Goal: Task Accomplishment & Management: Manage account settings

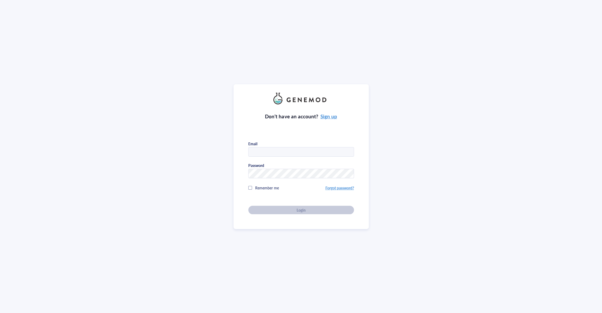
type input "celltherapy@genemod.net"
click at [324, 208] on div "Login" at bounding box center [301, 210] width 89 height 5
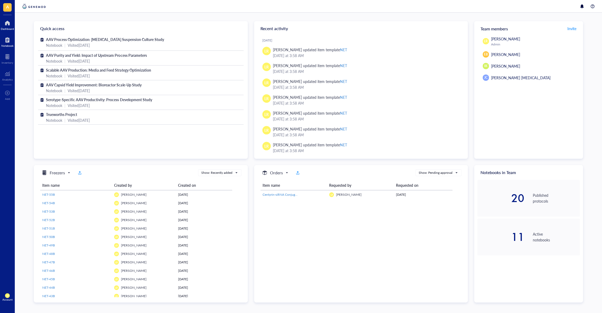
click at [11, 39] on div at bounding box center [7, 40] width 12 height 8
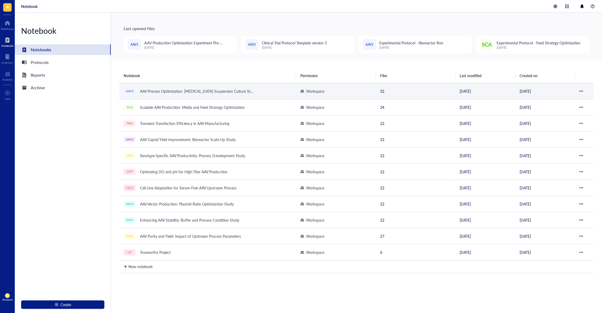
click at [192, 96] on td "AAV1 AAV Process Optimization: HEK293 Suspension Culture Study" at bounding box center [207, 91] width 177 height 16
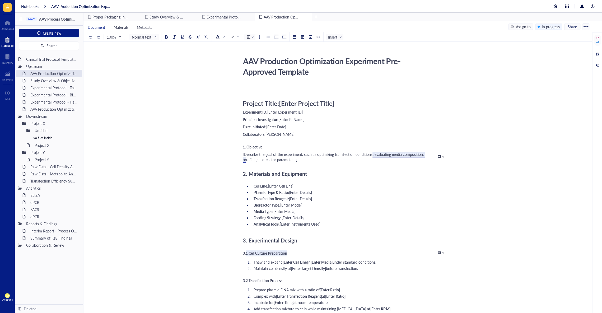
click at [8, 10] on span "A" at bounding box center [7, 7] width 8 height 8
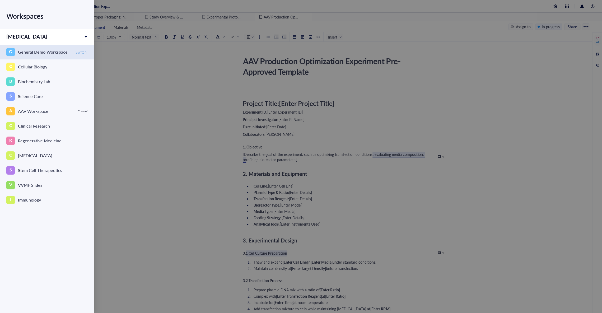
click at [82, 51] on span "Switch" at bounding box center [81, 52] width 11 height 5
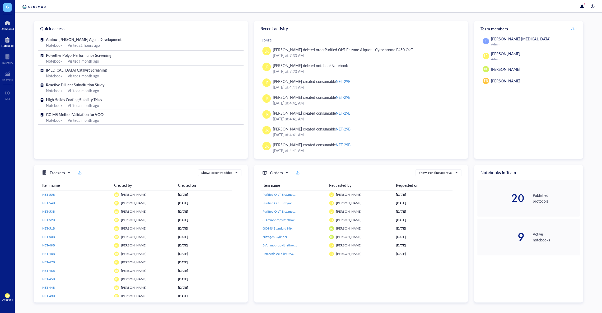
click at [9, 41] on div at bounding box center [7, 40] width 12 height 8
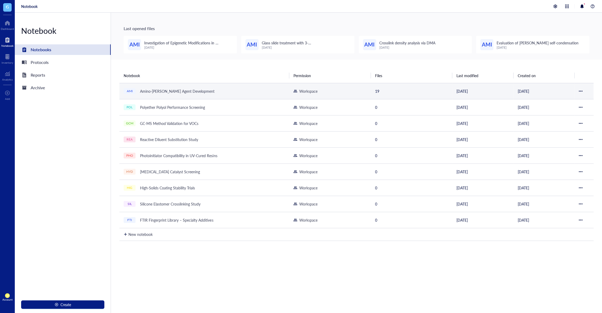
click at [225, 90] on div "AMI Amino-Silane Coupling Agent Development" at bounding box center [190, 90] width 132 height 7
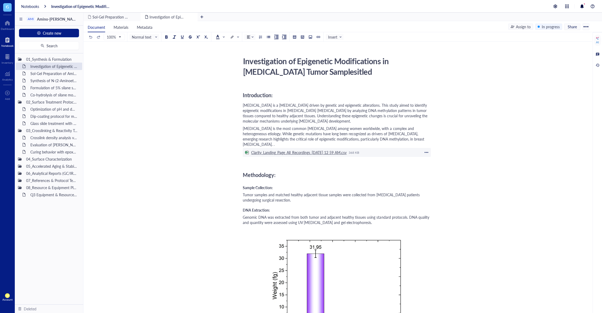
click at [313, 150] on div "Clarity_Landing_Page_All_Recordings_09-16-2025 12 59 AM.csv" at bounding box center [299, 152] width 96 height 5
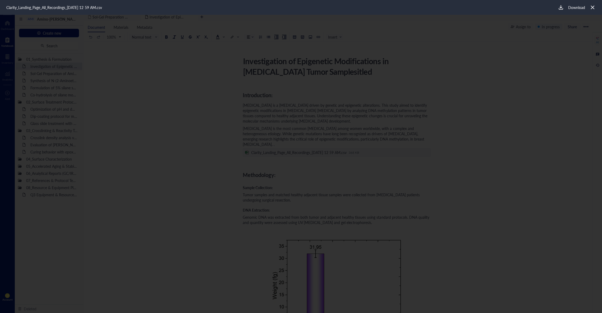
click at [595, 9] on icon at bounding box center [592, 7] width 5 height 5
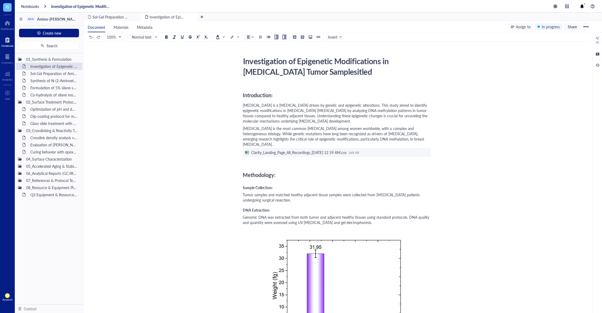
scroll to position [8, 0]
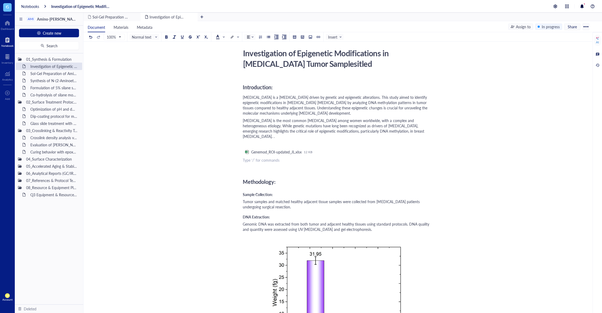
click at [312, 165] on div "﻿" at bounding box center [337, 167] width 188 height 5
click at [297, 150] on div "Genemod_ROI-updated_JL.xlsx" at bounding box center [276, 152] width 50 height 5
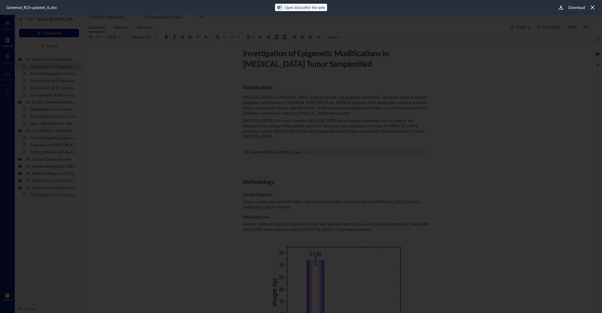
click at [285, 7] on span "Open in Excel for the web" at bounding box center [305, 7] width 40 height 5
click at [289, 9] on span "Open in Excel for the web" at bounding box center [305, 7] width 40 height 5
click at [321, 12] on div "Genemod_ROI-updated_JL.xlsx Open in Excel for the web Download" at bounding box center [301, 7] width 602 height 15
click at [321, 9] on span "Open in Excel for the web" at bounding box center [305, 7] width 40 height 5
click at [285, 6] on span "Open in Excel for the web" at bounding box center [305, 7] width 40 height 5
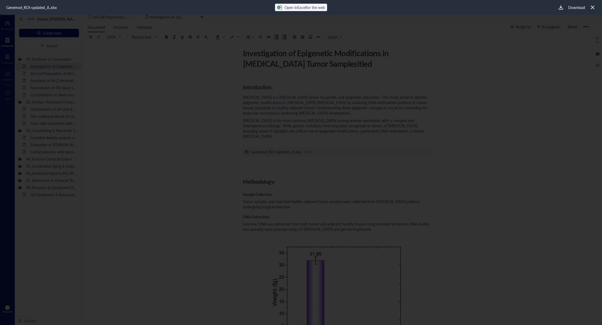
click at [593, 10] on div at bounding box center [593, 7] width 8 height 8
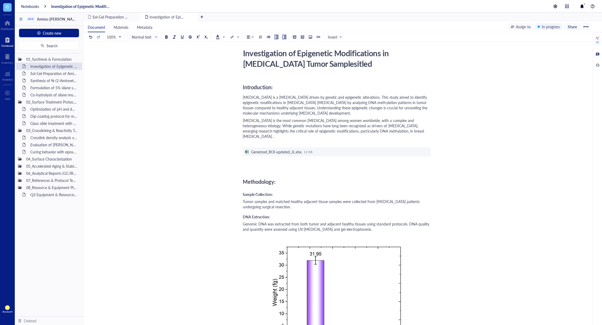
click at [345, 177] on div "Methodology:" at bounding box center [337, 182] width 188 height 11
click at [345, 165] on div "﻿ Type ‘/’ for commands" at bounding box center [337, 167] width 188 height 5
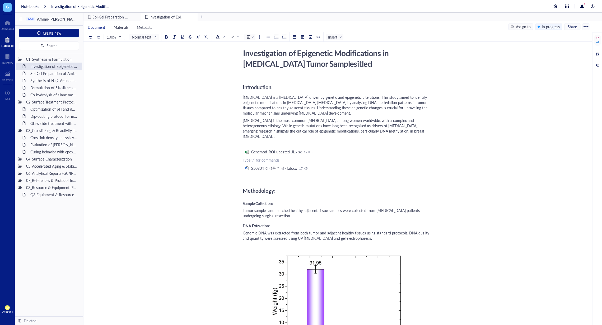
click at [283, 174] on div "﻿" at bounding box center [337, 176] width 188 height 5
click at [285, 166] on div "250804 김경훈 학생님.docx" at bounding box center [274, 168] width 46 height 5
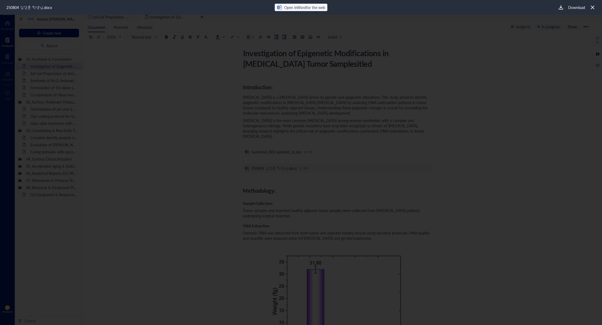
click at [303, 8] on span "Open in Word for the web" at bounding box center [304, 7] width 41 height 5
click at [593, 10] on icon at bounding box center [592, 7] width 5 height 5
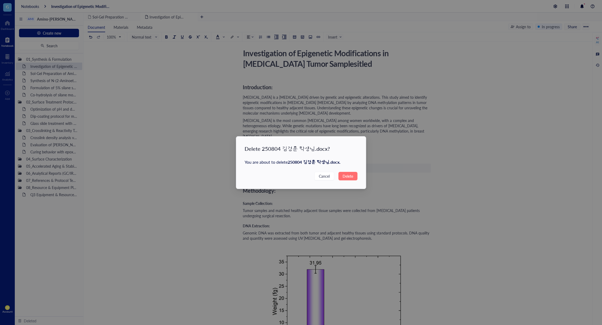
click at [343, 175] on span "Delete" at bounding box center [348, 176] width 11 height 6
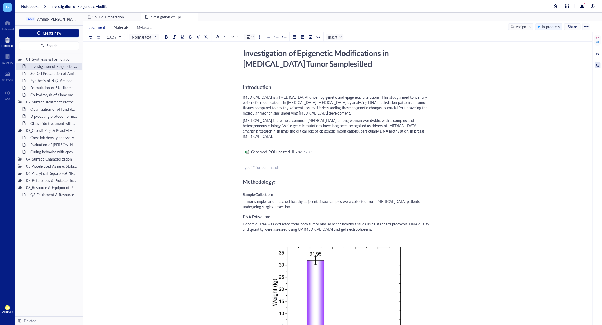
click at [597, 62] on div at bounding box center [598, 65] width 6 height 6
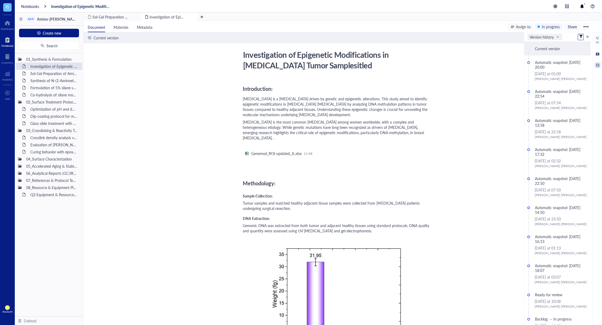
click at [555, 34] on span at bounding box center [545, 37] width 30 height 8
click at [549, 44] on div "Activity" at bounding box center [545, 46] width 35 height 11
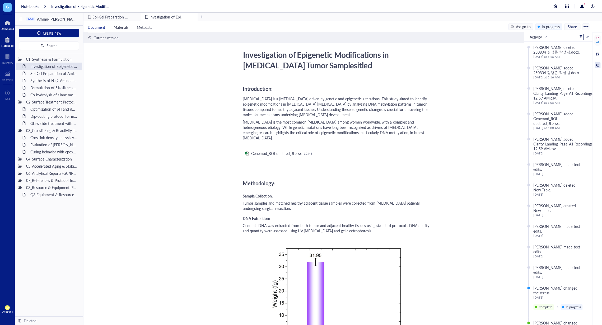
click at [11, 24] on div at bounding box center [7, 23] width 13 height 8
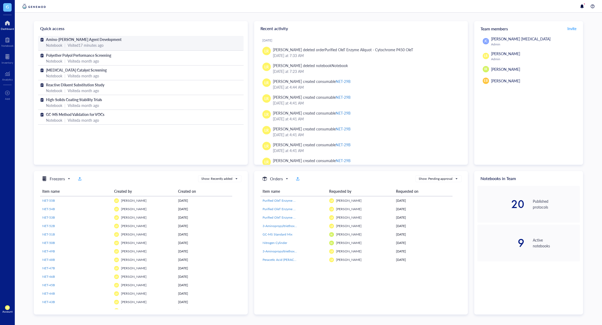
click at [75, 40] on span "Amino-Silane Coupling Agent Development" at bounding box center [84, 39] width 76 height 5
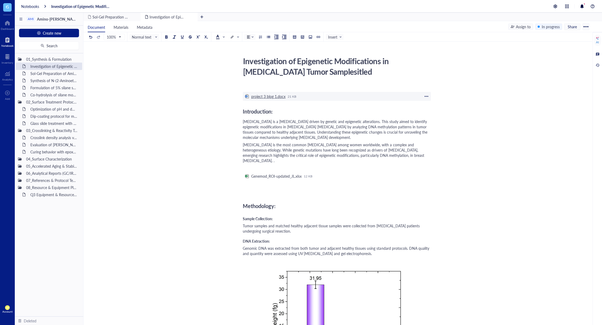
click at [278, 96] on div "project 3 blog 1.docx" at bounding box center [268, 96] width 34 height 5
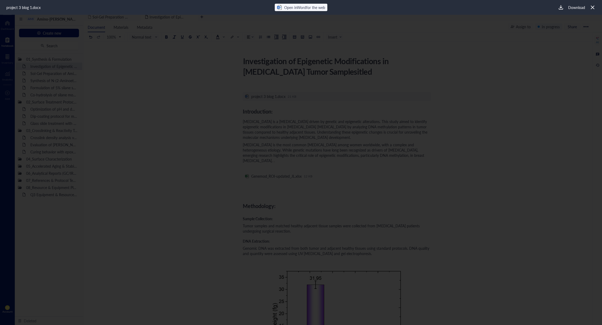
click at [299, 4] on div "Open in Word for the web" at bounding box center [304, 7] width 41 height 6
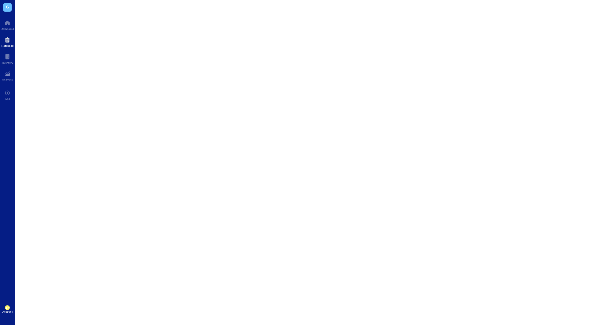
click at [11, 42] on div at bounding box center [7, 40] width 12 height 8
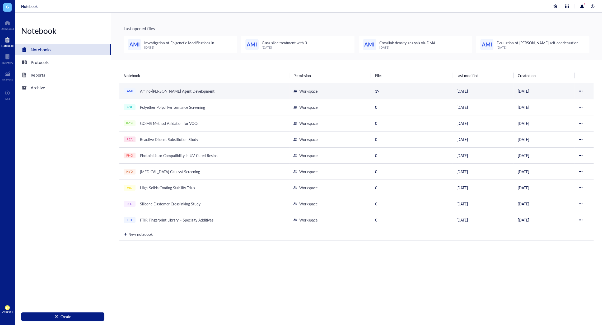
click at [225, 92] on div "AMI Amino-[PERSON_NAME] Agent Development" at bounding box center [190, 90] width 132 height 7
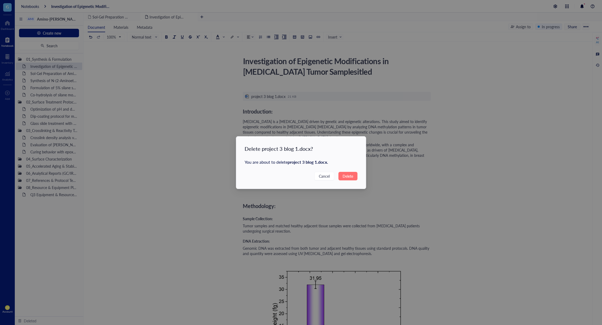
click at [346, 179] on button "Delete" at bounding box center [348, 176] width 19 height 8
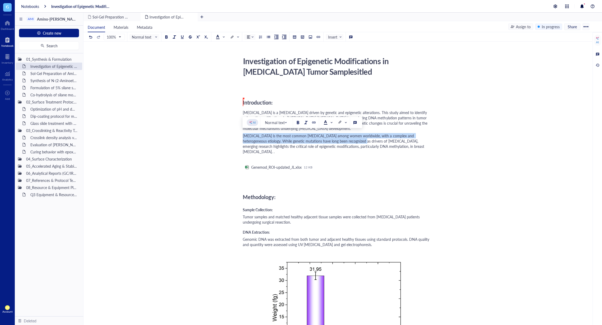
drag, startPoint x: 342, startPoint y: 144, endPoint x: 239, endPoint y: 136, distance: 103.4
copy span "[MEDICAL_DATA] is the most common [MEDICAL_DATA] among women worldwide, with a …"
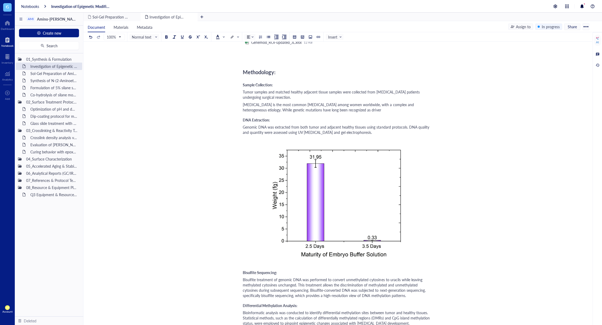
scroll to position [128, 0]
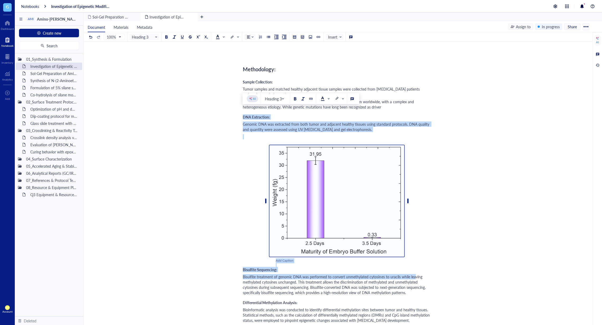
drag, startPoint x: 243, startPoint y: 114, endPoint x: 413, endPoint y: 269, distance: 229.9
click at [413, 269] on div "﻿ Laura Rodriguez ﻿ Introduction: Breast cancer is a complex disease driven by …" at bounding box center [337, 288] width 188 height 662
copy div "DNA Extraction: Genomic DNA was extracted from both tumor and adjacent healthy …"
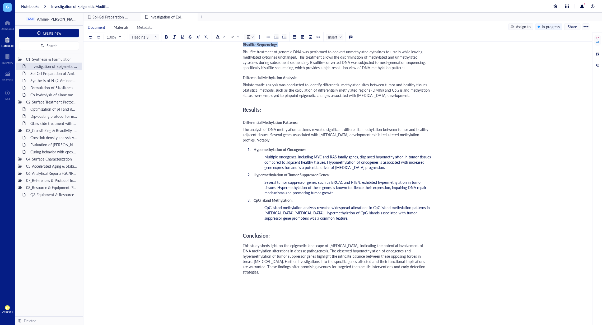
scroll to position [395, 0]
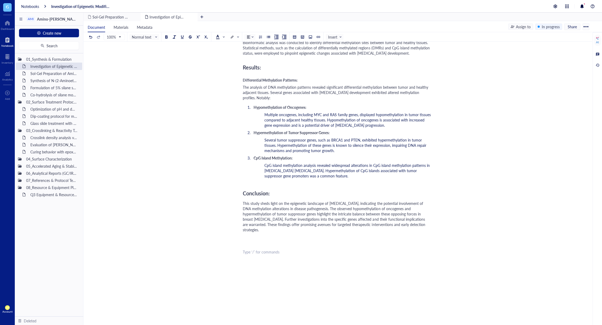
click at [418, 261] on div "﻿ Laura Rodriguez ﻿ Introduction: Breast cancer is a complex disease driven by …" at bounding box center [337, 20] width 188 height 662
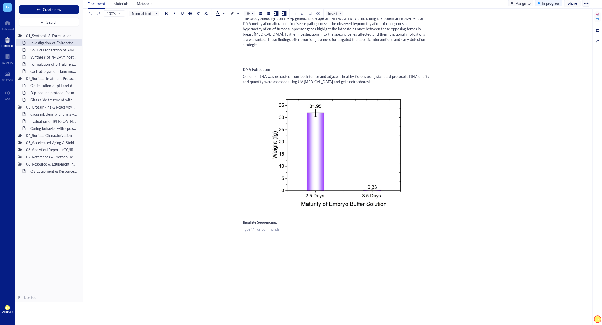
scroll to position [558, 0]
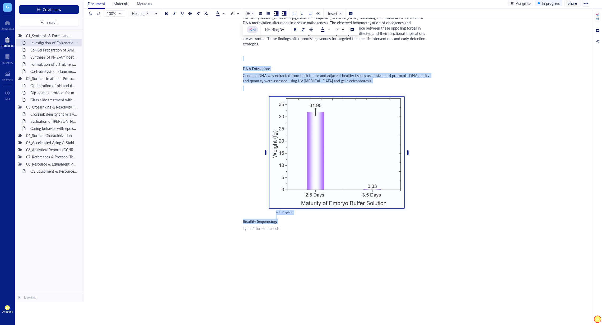
drag, startPoint x: 381, startPoint y: 228, endPoint x: 231, endPoint y: 43, distance: 238.2
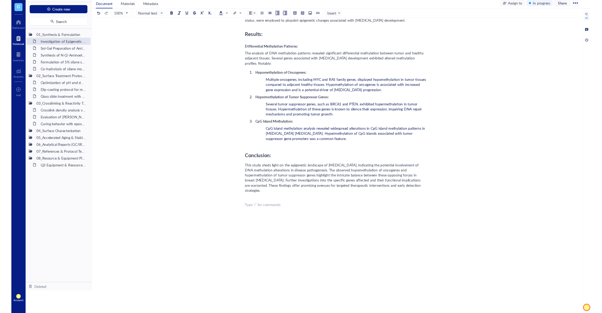
scroll to position [388, 0]
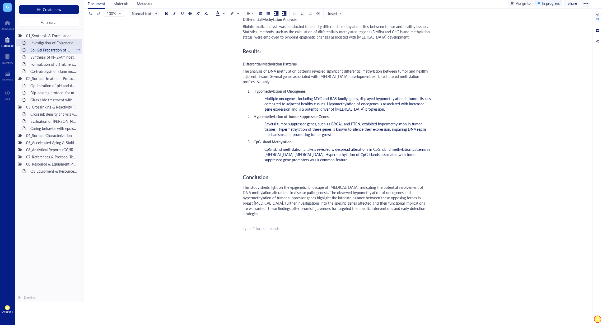
click at [61, 46] on div "Sol-Gel Preparation of Amino-Silane Hybrid Coating" at bounding box center [51, 49] width 46 height 7
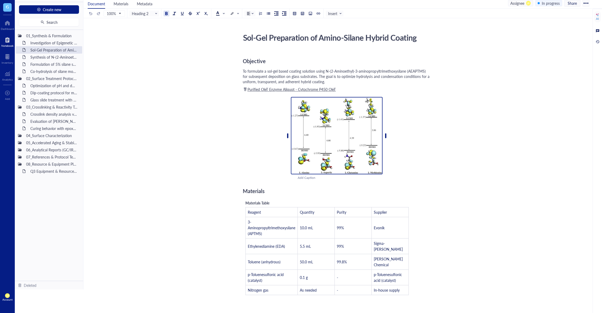
click at [337, 141] on img at bounding box center [337, 135] width 92 height 77
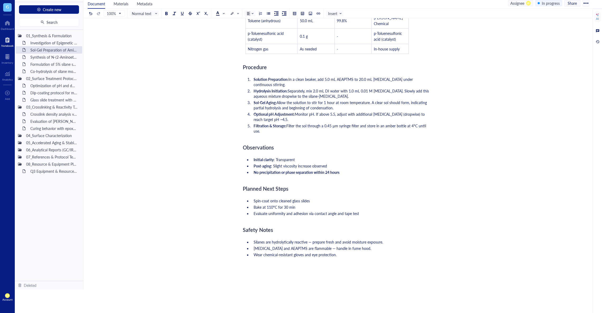
scroll to position [243, 0]
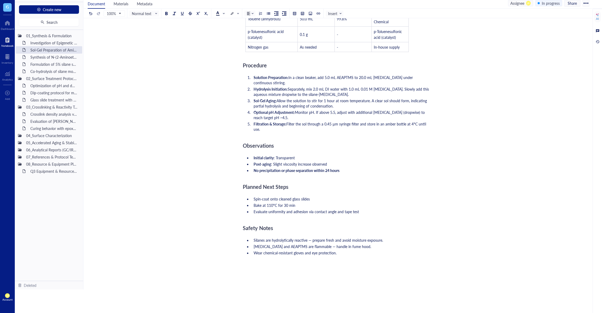
click at [364, 267] on div at bounding box center [337, 272] width 188 height 11
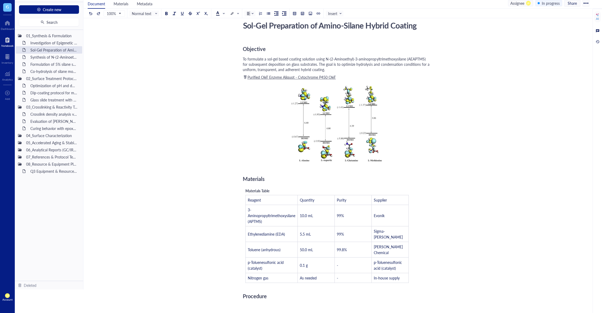
scroll to position [0, 0]
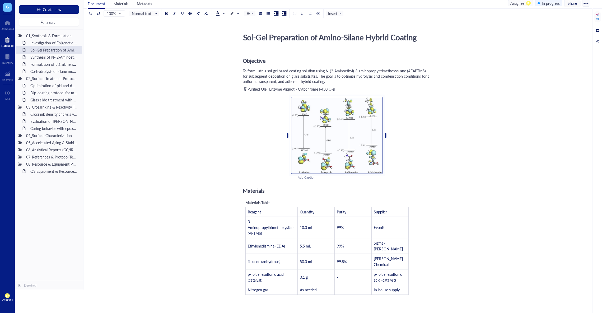
drag, startPoint x: 401, startPoint y: 158, endPoint x: 316, endPoint y: 147, distance: 86.3
click at [316, 147] on div "Add Caption ﻿ To pick up a draggable item, press the space bar. While dragging,…" at bounding box center [337, 137] width 188 height 88
click at [329, 134] on img at bounding box center [337, 135] width 92 height 77
click at [247, 132] on div "Add Caption ﻿ To pick up a draggable item, press the space bar. While dragging,…" at bounding box center [337, 137] width 188 height 88
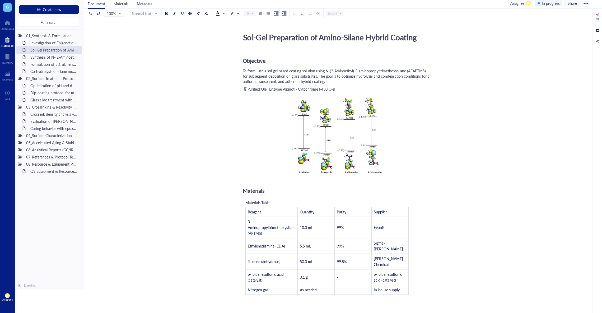
click at [354, 90] on div "﻿ Purified OleT Enzyme Aliquot - Cytochrome P450 OleT ﻿ ﻿" at bounding box center [337, 88] width 188 height 5
click at [339, 130] on img at bounding box center [337, 135] width 92 height 77
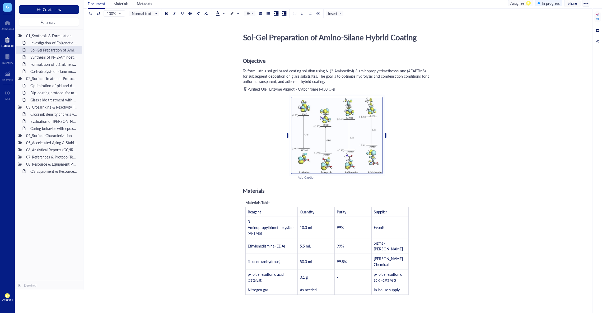
click at [336, 136] on img at bounding box center [337, 135] width 92 height 77
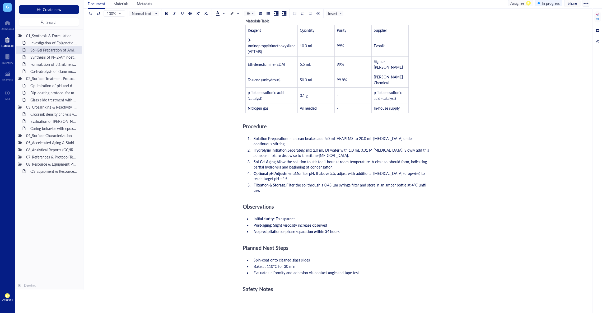
scroll to position [315, 0]
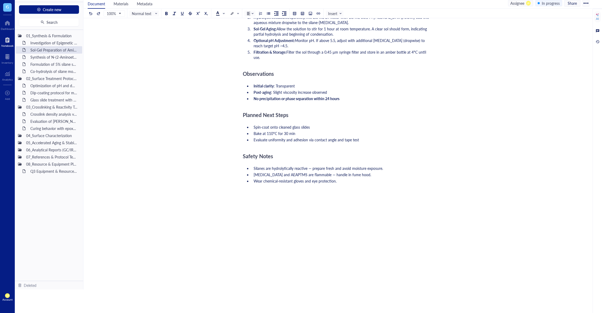
click at [393, 195] on div at bounding box center [337, 200] width 188 height 11
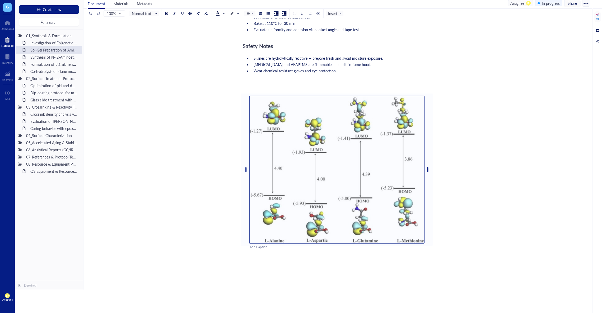
scroll to position [429, 0]
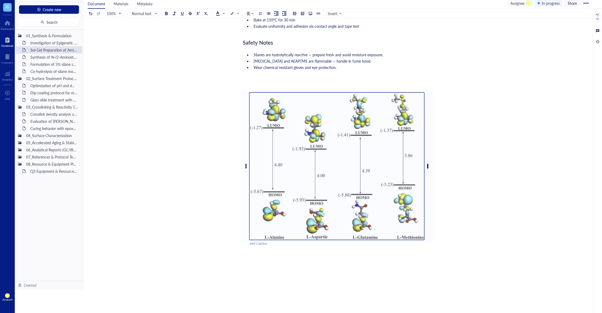
click at [430, 247] on div at bounding box center [337, 252] width 188 height 11
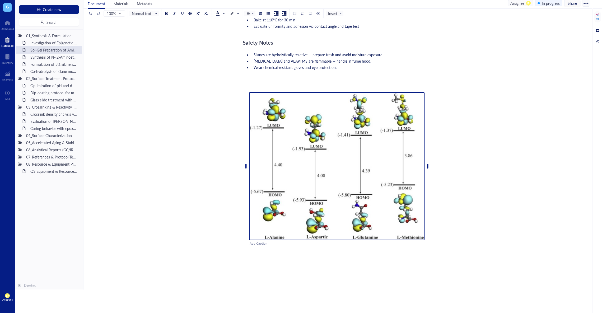
click at [381, 179] on img at bounding box center [336, 166] width 175 height 148
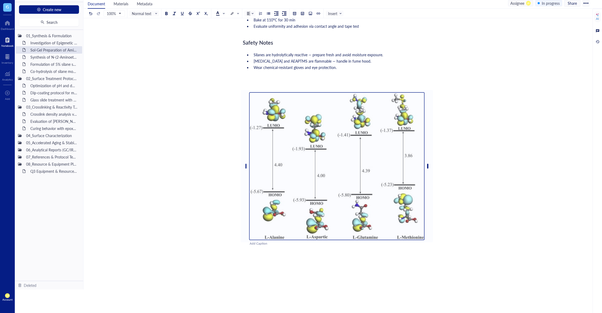
click at [345, 260] on div "﻿" at bounding box center [337, 262] width 188 height 5
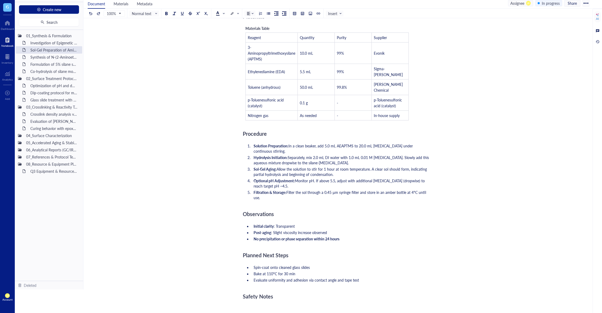
scroll to position [177, 0]
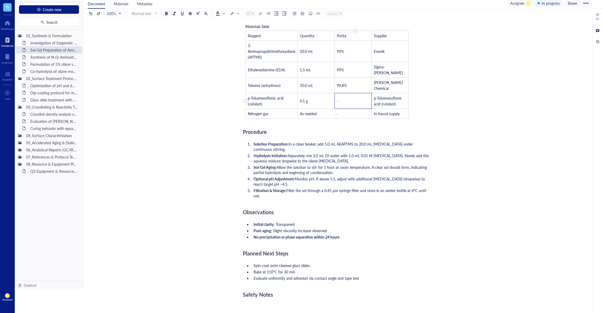
click at [352, 93] on td "-" at bounding box center [353, 101] width 37 height 16
click at [352, 112] on div "Objective To formulate a sol-gel based coating solution using N-(2-Aminoethyl)-…" at bounding box center [337, 164] width 188 height 581
click at [353, 109] on td "-" at bounding box center [353, 114] width 37 height 10
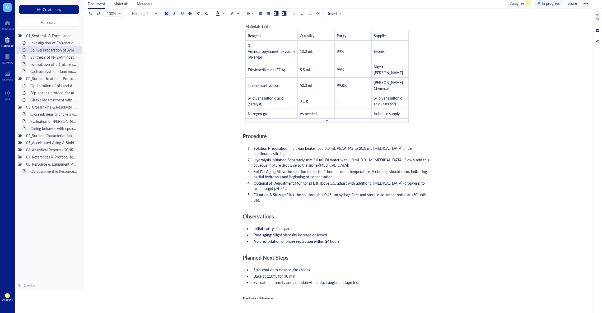
click at [353, 111] on div "Materials Table Reagent Quantity Purity Supplier 3-Aminopropyltrimethoxysilane …" at bounding box center [327, 73] width 169 height 105
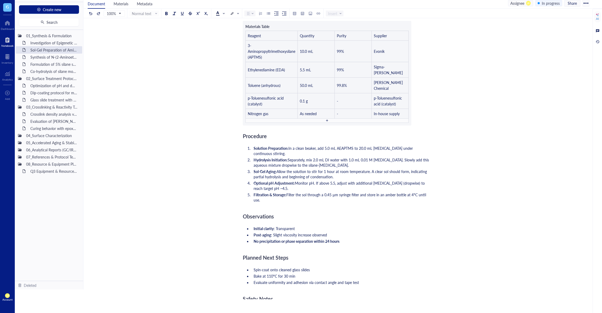
scroll to position [319, 0]
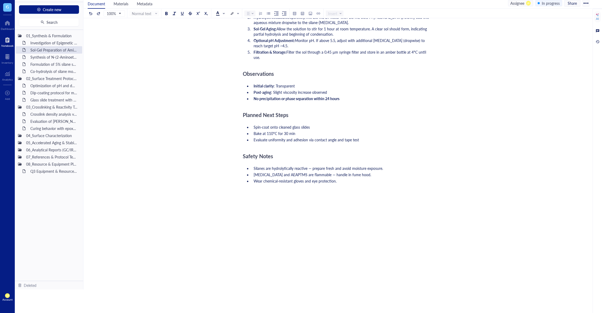
click at [411, 212] on div "Objective To formulate a sol-gel based coating solution using N-(2-Aminoethyl)-…" at bounding box center [337, 24] width 188 height 586
drag, startPoint x: 341, startPoint y: 163, endPoint x: 311, endPoint y: 163, distance: 30.1
click at [311, 178] on li "Wear chemical-resistant gloves and eye protection." at bounding box center [341, 180] width 179 height 5
copy span "eye protection."
click at [306, 196] on div "Objective To formulate a sol-gel based coating solution using N-(2-Aminoethyl)-…" at bounding box center [337, 24] width 188 height 586
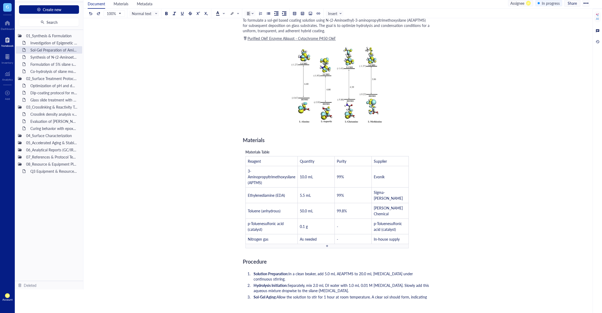
scroll to position [4, 0]
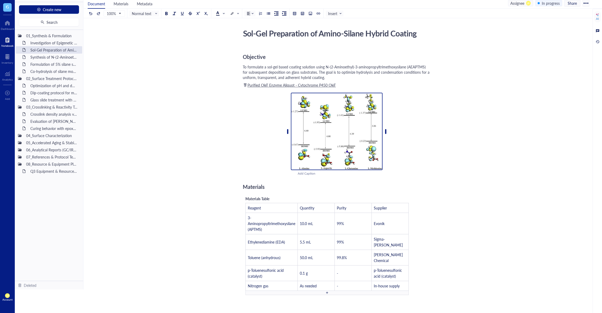
click at [332, 137] on img at bounding box center [337, 131] width 92 height 77
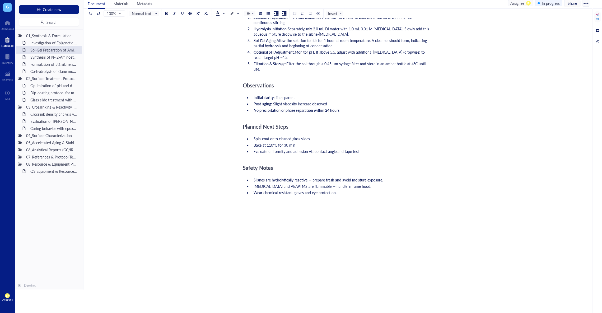
scroll to position [319, 0]
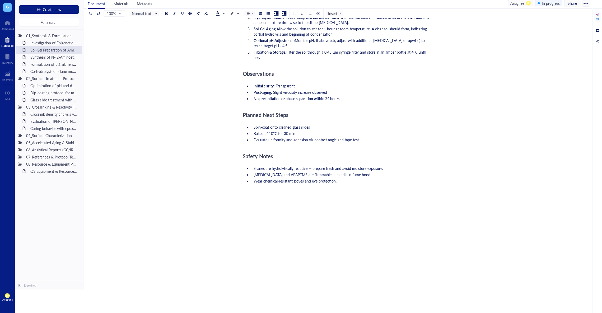
click at [323, 195] on div at bounding box center [337, 200] width 188 height 11
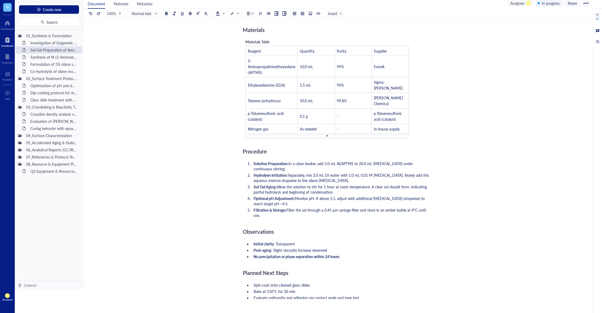
scroll to position [91, 0]
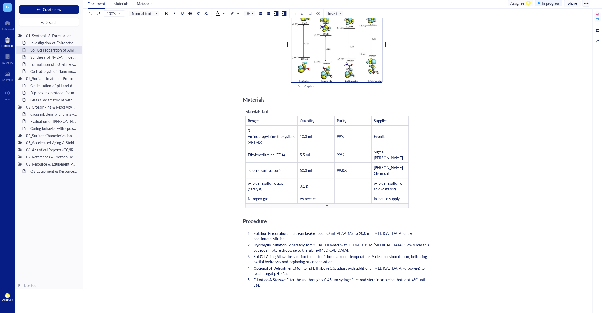
click at [352, 65] on img at bounding box center [337, 44] width 92 height 77
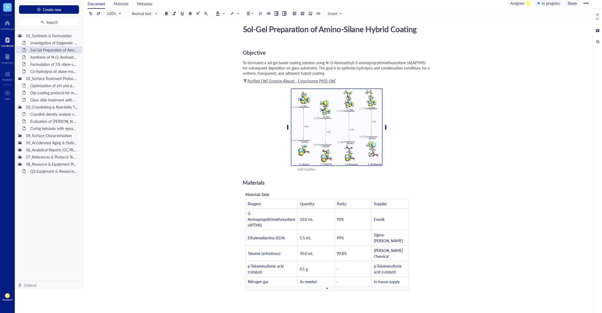
scroll to position [0, 0]
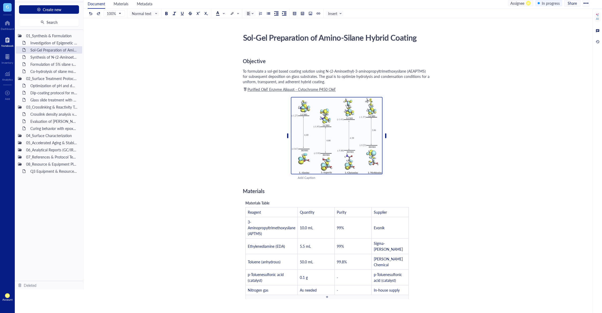
drag, startPoint x: 266, startPoint y: 107, endPoint x: 406, endPoint y: 151, distance: 146.1
click at [406, 151] on div "Add Caption ﻿ To pick up a draggable item, press the space bar. While dragging,…" at bounding box center [337, 137] width 188 height 88
click at [359, 127] on img at bounding box center [337, 135] width 92 height 77
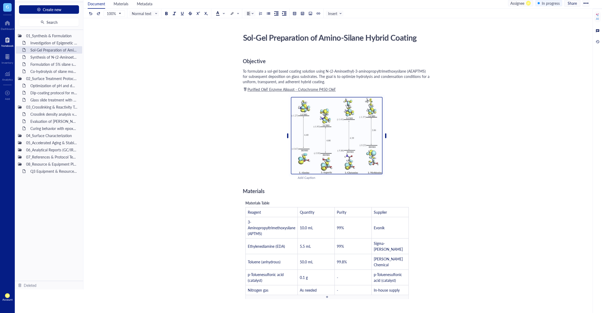
click at [359, 127] on img at bounding box center [337, 135] width 92 height 77
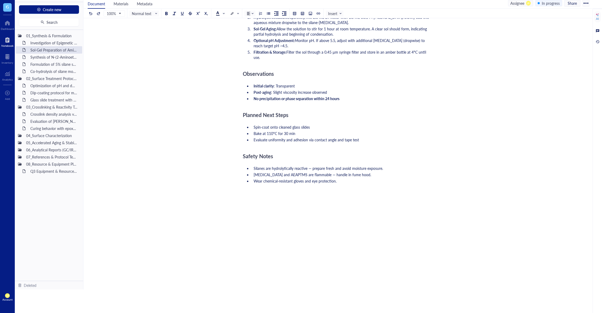
click at [345, 195] on div at bounding box center [337, 200] width 188 height 11
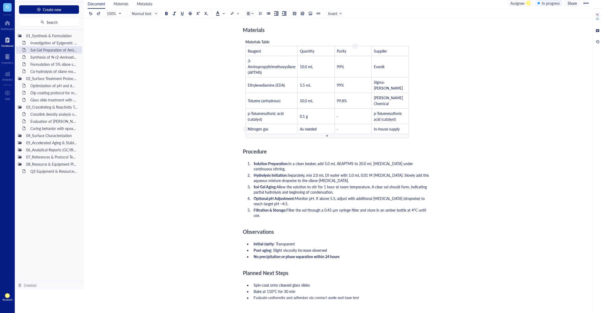
scroll to position [99, 0]
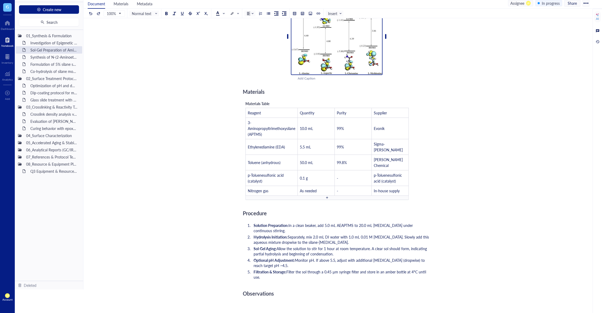
click at [355, 60] on img at bounding box center [337, 36] width 92 height 77
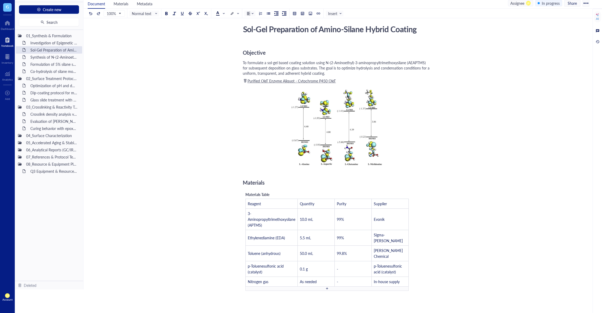
scroll to position [0, 0]
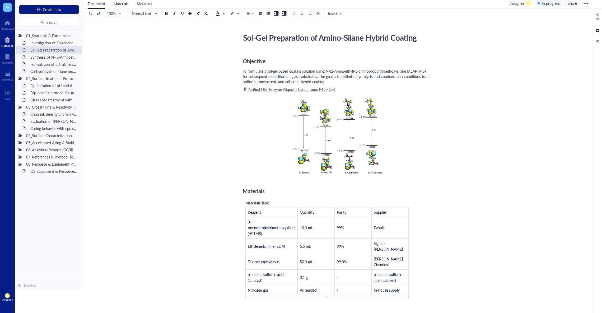
click at [347, 145] on img at bounding box center [337, 135] width 92 height 77
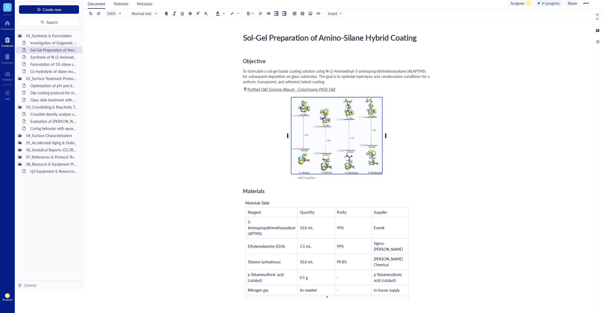
click at [424, 148] on div "Add Caption ﻿ To pick up a draggable item, press the space bar. While dragging,…" at bounding box center [337, 137] width 188 height 88
click at [330, 126] on img at bounding box center [337, 135] width 92 height 77
click at [421, 142] on div "Add Caption ﻿ To pick up a draggable item, press the space bar. While dragging,…" at bounding box center [337, 137] width 188 height 88
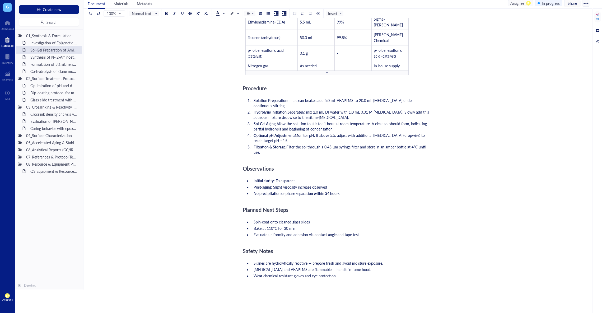
scroll to position [319, 0]
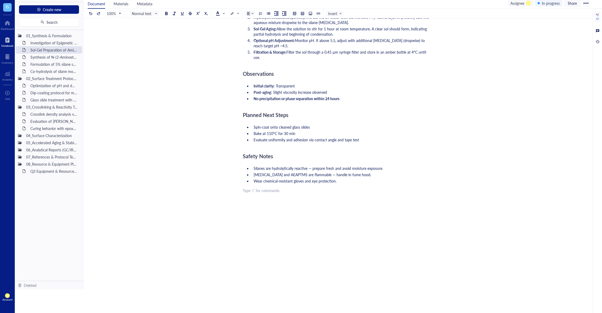
click at [378, 188] on div "﻿ Type ‘/’ for commands" at bounding box center [337, 190] width 188 height 5
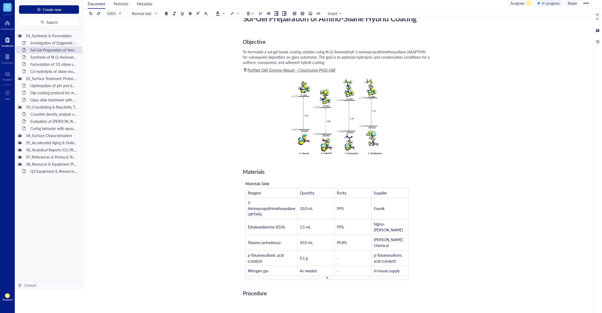
scroll to position [0, 0]
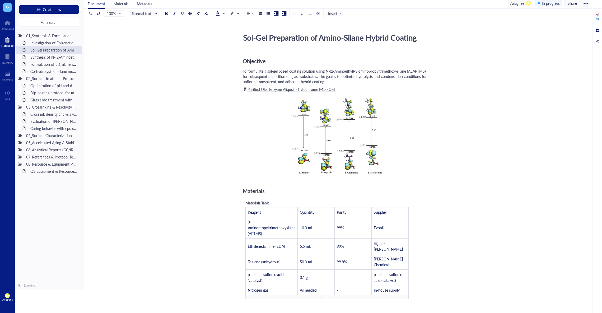
click at [54, 185] on div "01_Synthesis & Formulation Investigation of Epigenetic Modifications in Breast …" at bounding box center [49, 155] width 68 height 251
click at [54, 7] on span "Create new" at bounding box center [52, 9] width 19 height 4
click at [51, 26] on div "New folder" at bounding box center [48, 28] width 51 height 6
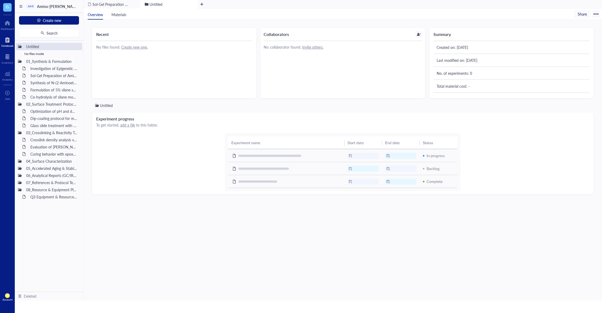
scroll to position [13, 0]
click at [80, 46] on div at bounding box center [78, 47] width 4 height 4
click at [86, 53] on div "Rename" at bounding box center [92, 54] width 13 height 6
type input "U"
type input "05"
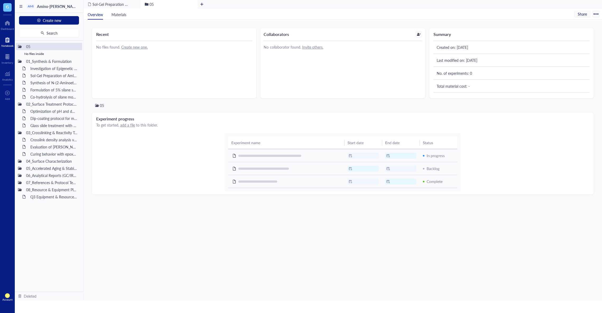
click at [125, 222] on div "05 Experiment progress To get started, add a file to this folder." at bounding box center [343, 197] width 502 height 189
click at [60, 70] on div "Investigation of Epigenetic Modifications in [MEDICAL_DATA] Tumor Samplesitled" at bounding box center [51, 68] width 46 height 7
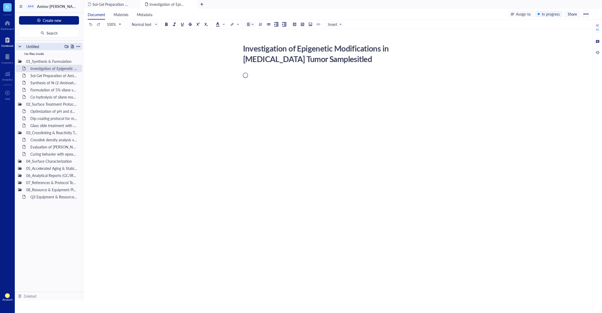
click at [61, 49] on div "Untitled" at bounding box center [43, 46] width 39 height 7
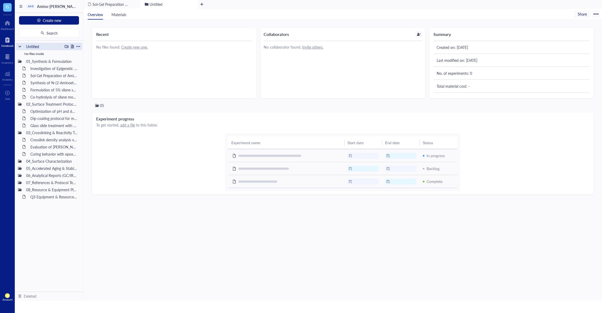
scroll to position [13, 0]
click at [79, 47] on div at bounding box center [78, 47] width 4 height 4
click at [100, 40] on div "Recent No files found. Create new one." at bounding box center [174, 63] width 164 height 70
click at [10, 41] on div at bounding box center [7, 40] width 12 height 8
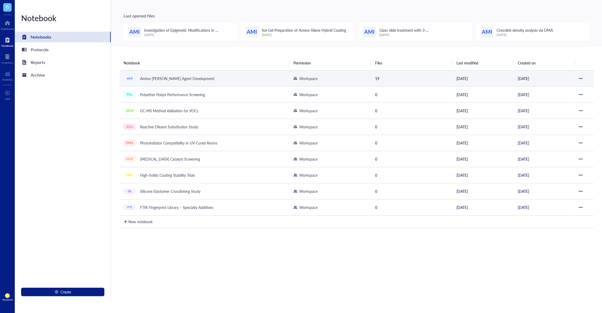
click at [169, 78] on div "Amino-[PERSON_NAME] Agent Development" at bounding box center [177, 78] width 79 height 7
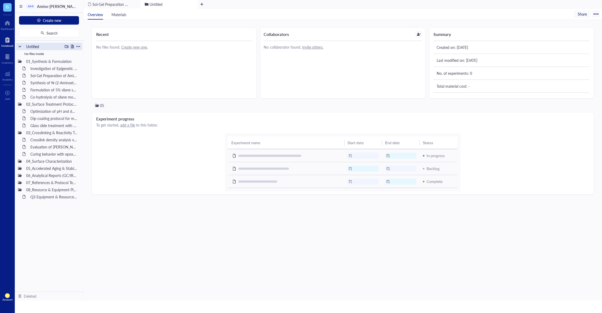
click at [78, 47] on div at bounding box center [78, 47] width 4 height 4
click at [85, 54] on div "Rename" at bounding box center [96, 54] width 33 height 6
type input "U"
type input "05"
click at [122, 254] on div "05 Experiment progress To get started, add a file to this folder." at bounding box center [343, 197] width 502 height 189
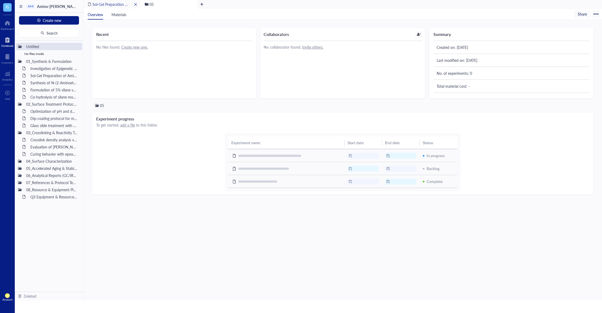
click at [126, 5] on span "Sol-Gel Preparation of Amino-Silane Hybrid Coating" at bounding box center [135, 4] width 84 height 5
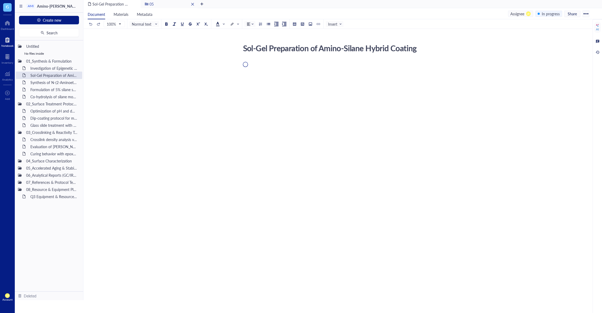
click at [162, 6] on div "05" at bounding box center [169, 4] width 57 height 8
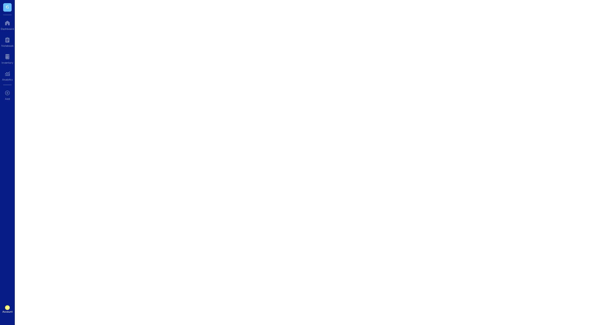
click at [299, 31] on div at bounding box center [309, 162] width 588 height 325
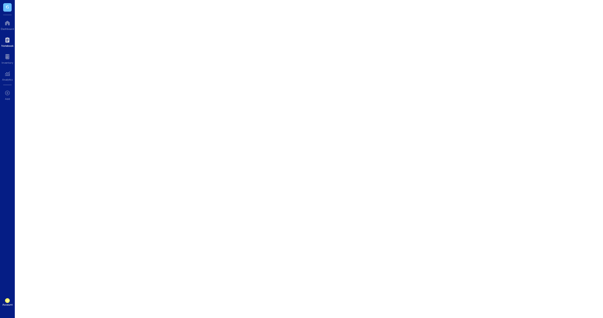
click at [8, 39] on div at bounding box center [7, 40] width 12 height 8
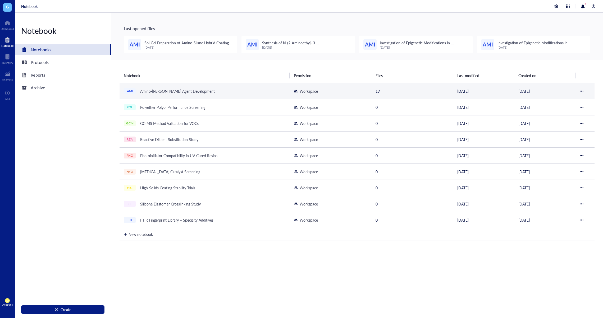
click at [162, 89] on div "Amino-[PERSON_NAME] Agent Development" at bounding box center [177, 90] width 79 height 7
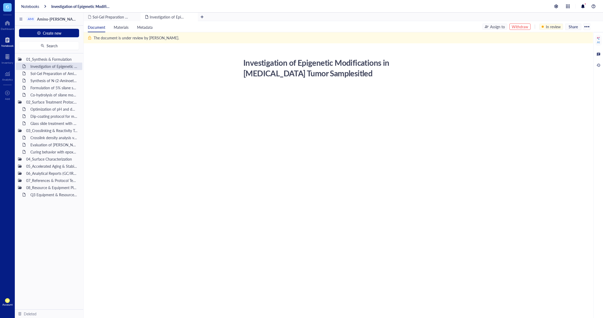
click at [520, 29] on div "Withdraw" at bounding box center [519, 27] width 16 height 6
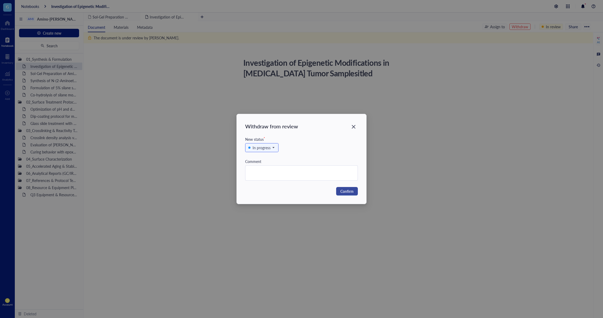
click at [355, 189] on button "Confirm" at bounding box center [347, 191] width 22 height 8
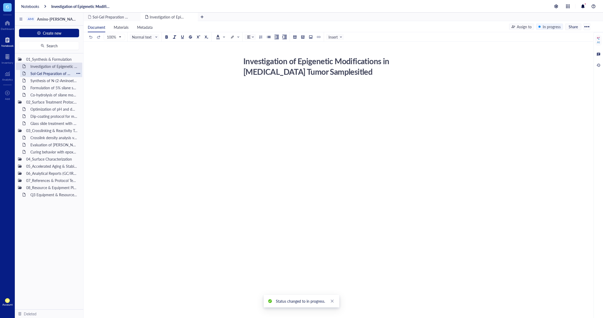
click at [63, 72] on div "Sol-Gel Preparation of Amino-Silane Hybrid Coating" at bounding box center [51, 73] width 46 height 7
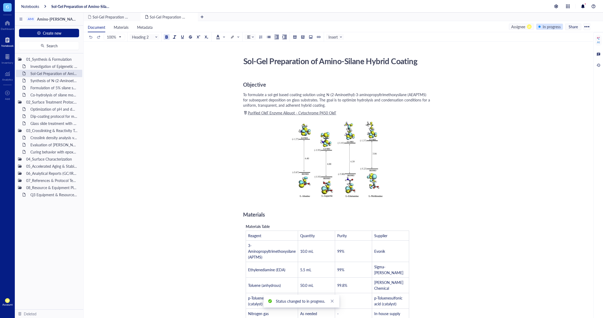
click at [547, 27] on div "In progress" at bounding box center [551, 27] width 18 height 6
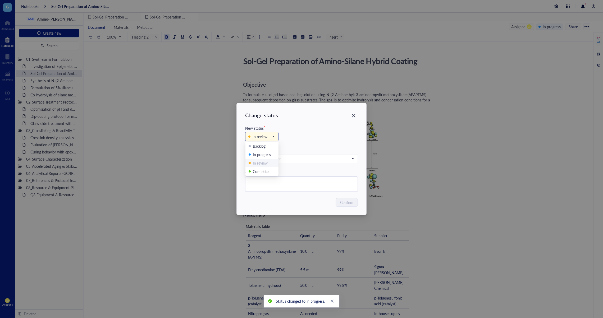
click at [276, 136] on div "In review" at bounding box center [261, 136] width 33 height 8
click at [266, 168] on div "Complete" at bounding box center [261, 171] width 33 height 8
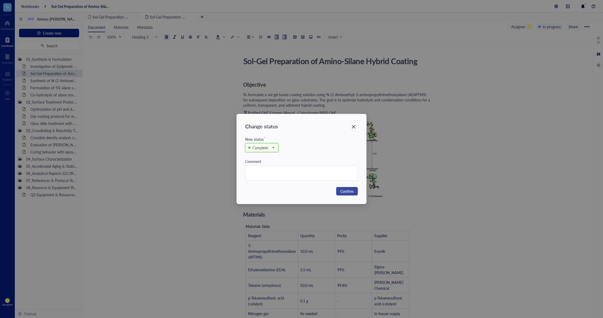
click at [342, 191] on span "Confirm" at bounding box center [346, 191] width 13 height 6
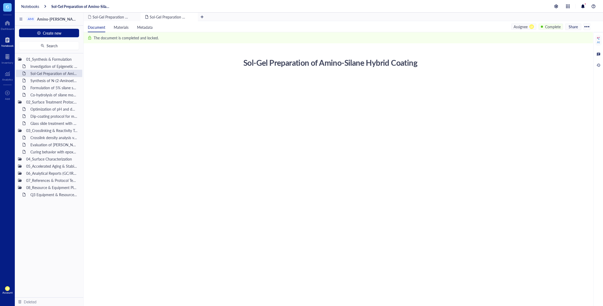
click at [8, 294] on div "Account" at bounding box center [7, 292] width 10 height 3
click at [36, 274] on link "Account settings" at bounding box center [37, 271] width 35 height 10
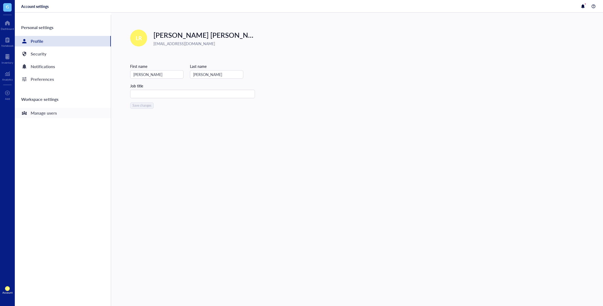
click at [55, 115] on div "Manage users" at bounding box center [44, 112] width 26 height 7
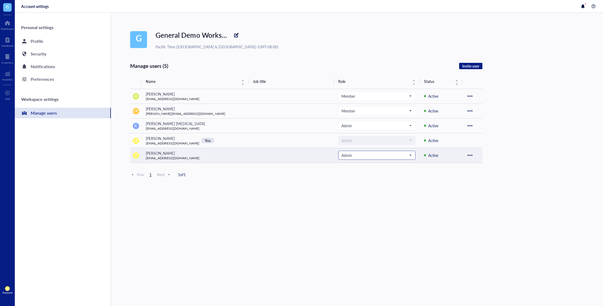
click at [382, 157] on span "Admin" at bounding box center [376, 155] width 70 height 5
click at [471, 155] on div at bounding box center [469, 155] width 8 height 8
click at [489, 167] on span "Remove user" at bounding box center [485, 164] width 30 height 6
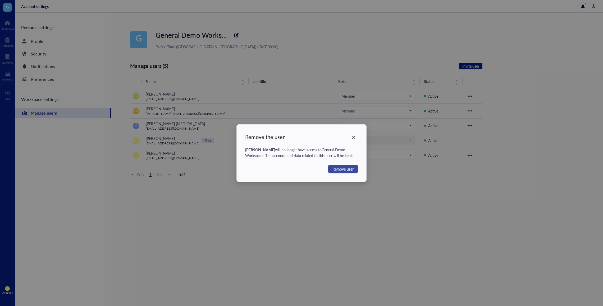
click at [350, 172] on span "Remove user" at bounding box center [342, 169] width 21 height 6
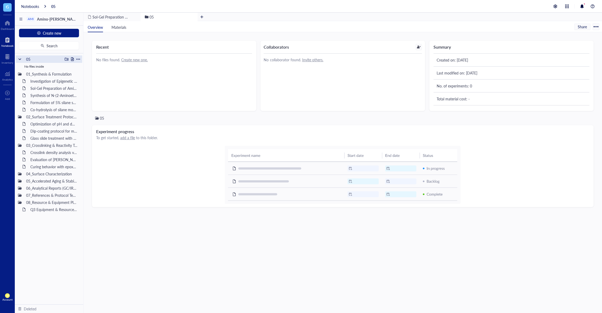
click at [79, 59] on div at bounding box center [78, 59] width 4 height 4
click at [102, 102] on div "Move to deleted" at bounding box center [99, 101] width 27 height 6
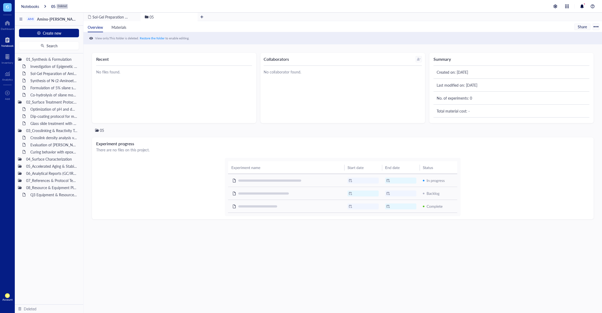
click at [11, 45] on div "Notebook" at bounding box center [7, 45] width 12 height 3
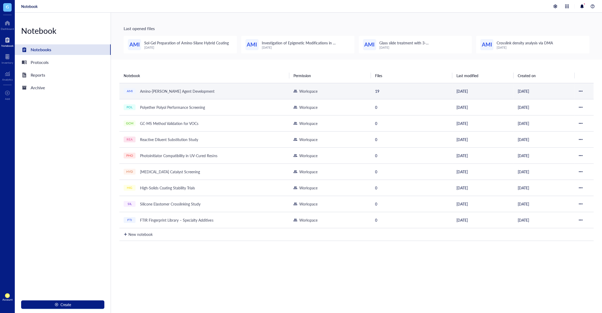
click at [163, 87] on div "Amino-Silane Coupling Agent Development" at bounding box center [177, 90] width 79 height 7
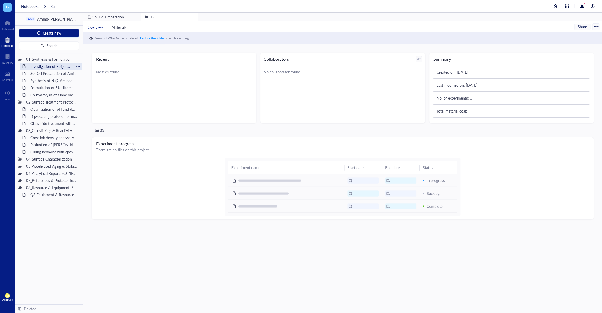
click at [50, 64] on div "Investigation of Epigenetic Modifications in Breast Cancer Tumor Samplesitled" at bounding box center [51, 66] width 46 height 7
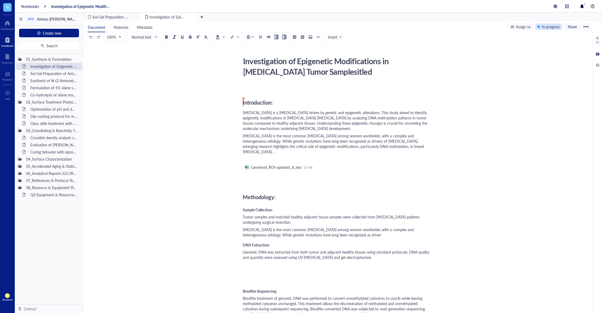
click at [549, 24] on div "In progress" at bounding box center [551, 27] width 18 height 6
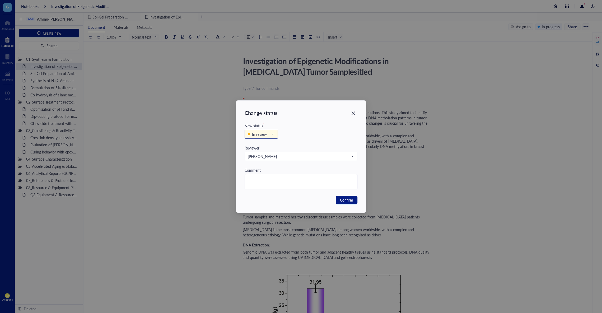
click at [265, 137] on div "In review" at bounding box center [259, 134] width 15 height 6
click at [295, 132] on div "In review Backlog In progress In review Complete" at bounding box center [301, 137] width 113 height 16
click at [286, 156] on div "Isao Kanazawa" at bounding box center [298, 157] width 101 height 6
click at [294, 140] on div "In review Backlog In progress In review Complete" at bounding box center [301, 137] width 113 height 16
click at [352, 200] on span "Confirm" at bounding box center [346, 200] width 13 height 6
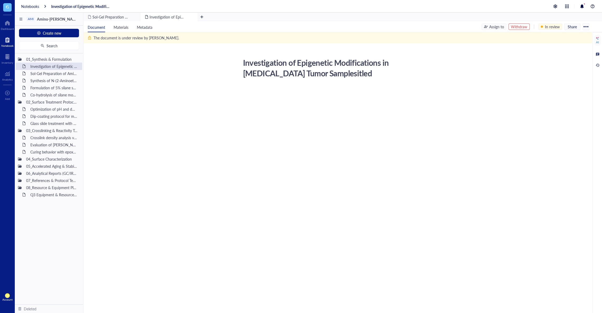
click at [305, 73] on div "Investigation of Epigenetic Modifications in Breast Cancer Tumor Samplesitled" at bounding box center [335, 68] width 188 height 24
click at [53, 69] on div "Investigation of Epigenetic Modifications in Breast Cancer Tumor Samplesitled" at bounding box center [51, 66] width 46 height 7
click at [52, 76] on div "Sol-Gel Preparation of Amino-Silane Hybrid Coating" at bounding box center [51, 73] width 46 height 7
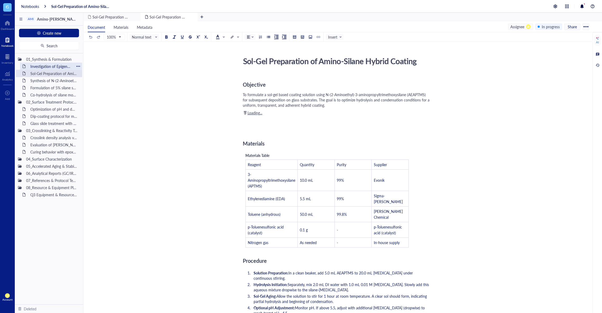
click at [56, 67] on div "Investigation of Epigenetic Modifications in Breast Cancer Tumor Samplesitled" at bounding box center [51, 66] width 46 height 7
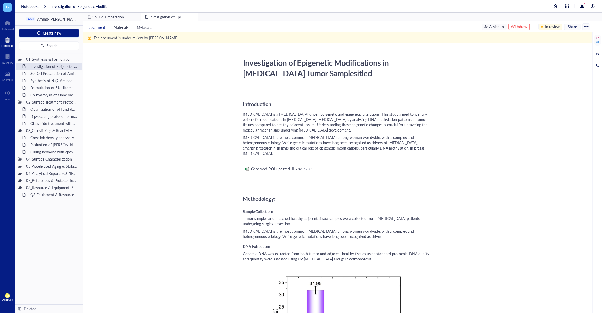
click at [6, 298] on span "LR" at bounding box center [7, 295] width 5 height 5
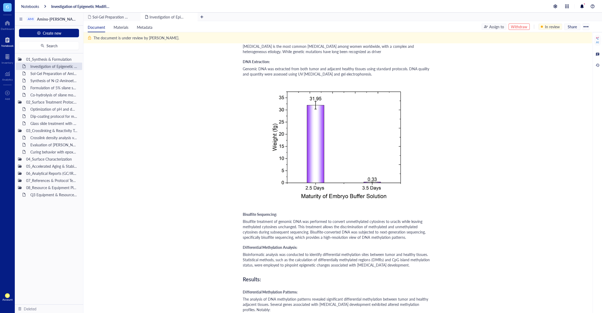
scroll to position [217, 0]
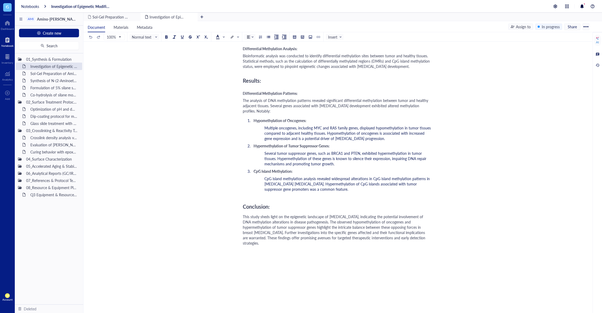
scroll to position [400, 0]
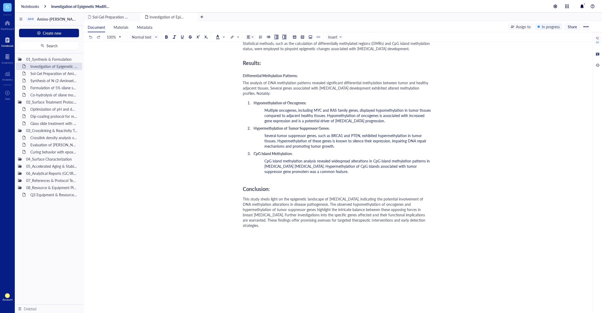
click at [349, 238] on div "﻿" at bounding box center [337, 240] width 188 height 5
click at [293, 36] on div at bounding box center [295, 37] width 4 height 4
click at [308, 53] on td at bounding box center [308, 54] width 3 height 3
click at [275, 254] on td "﻿" at bounding box center [264, 259] width 36 height 10
click at [297, 254] on td "﻿" at bounding box center [300, 259] width 36 height 10
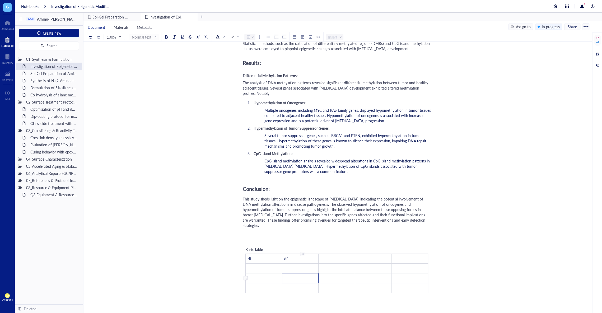
click at [303, 273] on td "﻿" at bounding box center [300, 278] width 36 height 10
click at [358, 238] on div "﻿" at bounding box center [337, 240] width 188 height 5
click at [551, 23] on div "Document Materials Metadata Assign to In progress Share" at bounding box center [338, 26] width 509 height 11
click at [551, 27] on div "In progress" at bounding box center [551, 27] width 18 height 6
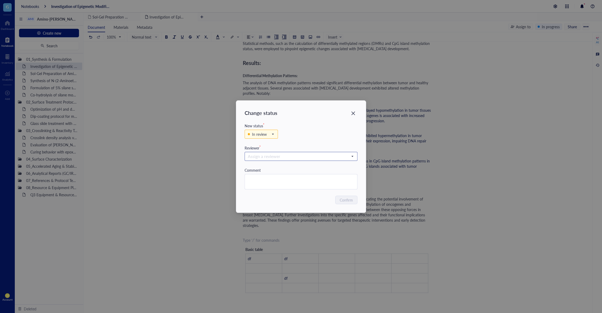
click at [312, 155] on input "search" at bounding box center [299, 156] width 102 height 8
click at [295, 181] on div "IK [PERSON_NAME]" at bounding box center [301, 183] width 106 height 6
click at [346, 200] on span "Confirm" at bounding box center [346, 200] width 13 height 6
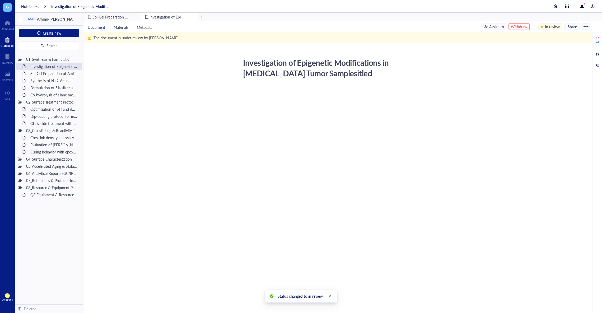
scroll to position [0, 0]
click at [63, 65] on div "Investigation of Epigenetic Modifications in [MEDICAL_DATA] Tumor Samplesitled" at bounding box center [51, 66] width 46 height 7
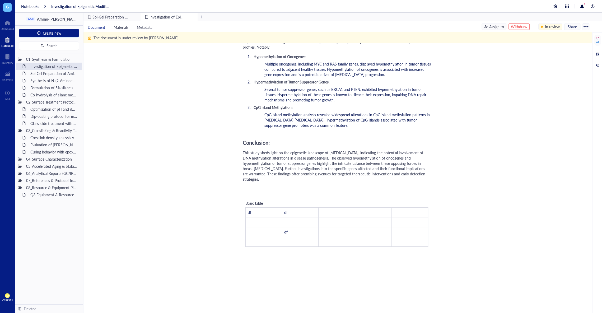
scroll to position [453, 0]
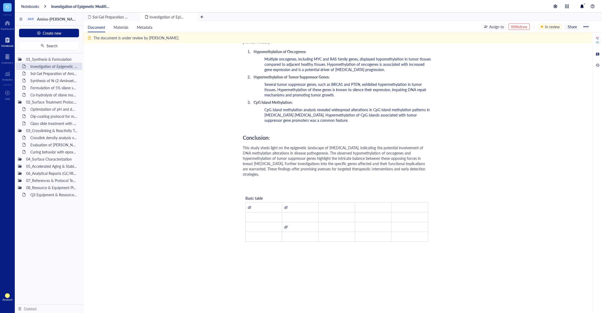
drag, startPoint x: 323, startPoint y: 207, endPoint x: 327, endPoint y: 207, distance: 4.2
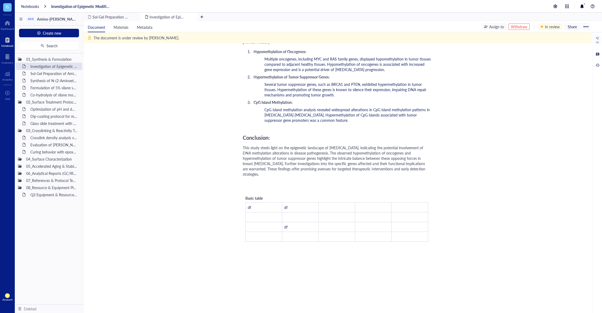
drag, startPoint x: 359, startPoint y: 224, endPoint x: 344, endPoint y: 220, distance: 16.5
click at [520, 28] on div "Withdraw" at bounding box center [519, 27] width 16 height 6
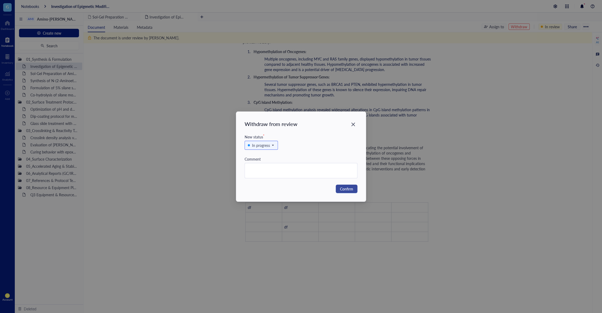
click at [351, 188] on span "Confirm" at bounding box center [346, 189] width 13 height 6
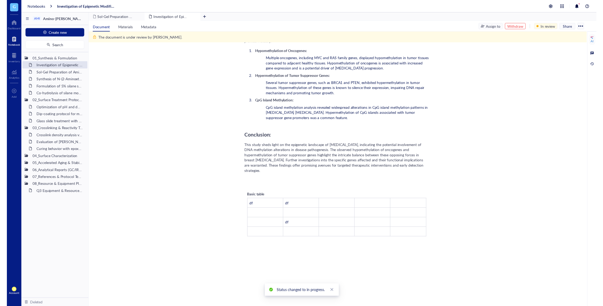
scroll to position [0, 0]
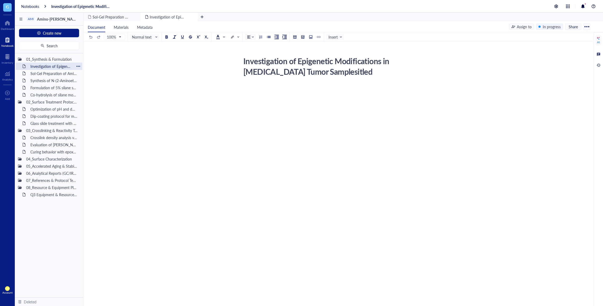
click at [56, 68] on div "Investigation of Epigenetic Modifications in [MEDICAL_DATA] Tumor Samplesitled" at bounding box center [51, 66] width 46 height 7
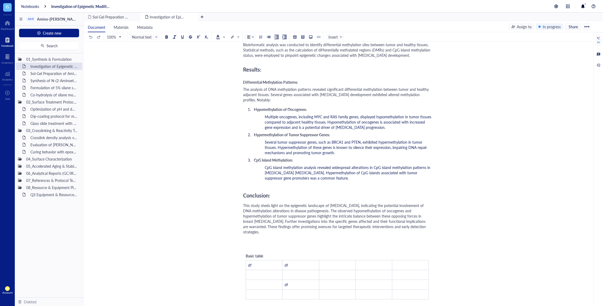
scroll to position [466, 0]
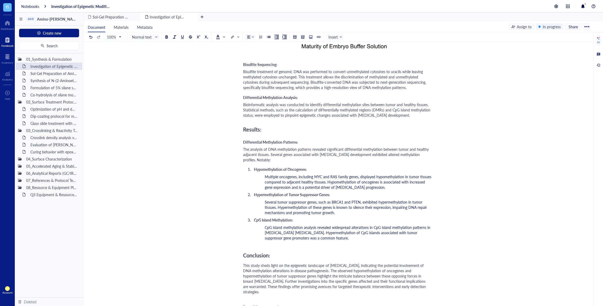
scroll to position [334, 0]
click at [296, 38] on div at bounding box center [295, 37] width 4 height 4
click at [308, 52] on td at bounding box center [308, 50] width 3 height 3
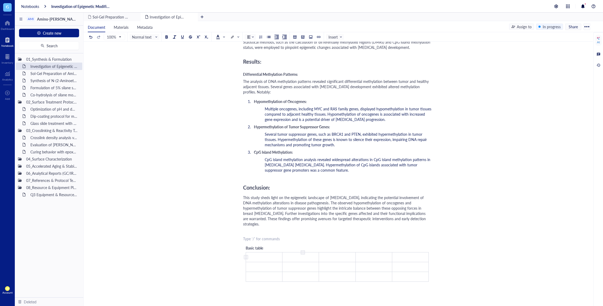
scroll to position [424, 0]
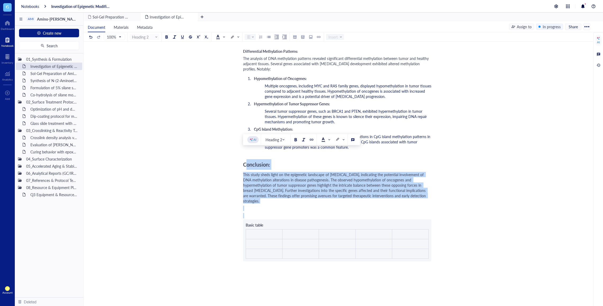
drag, startPoint x: 245, startPoint y: 157, endPoint x: 404, endPoint y: 258, distance: 188.7
click at [404, 258] on div "﻿ Introduction: [MEDICAL_DATA] is a [MEDICAL_DATA] driven by genetic and epigen…" at bounding box center [337, 12] width 188 height 704
copy div "onclusion: This study sheds light on the epigenetic landscape of [MEDICAL_DATA]…"
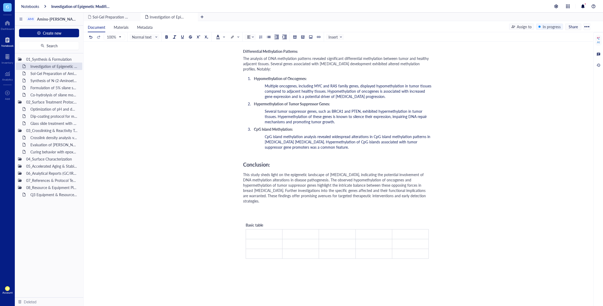
click at [385, 274] on div "﻿ Introduction: [MEDICAL_DATA] is a [MEDICAL_DATA] driven by genetic and epigen…" at bounding box center [337, 12] width 188 height 704
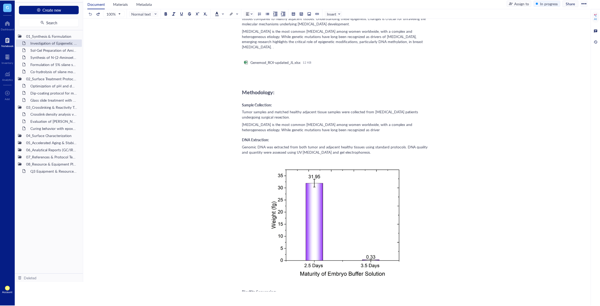
scroll to position [0, 0]
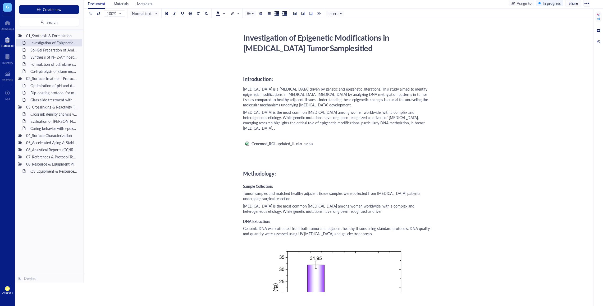
click at [13, 284] on div "LR Account" at bounding box center [7, 290] width 15 height 15
click at [23, 297] on link "Logout" at bounding box center [37, 300] width 35 height 10
